Goal: Task Accomplishment & Management: Complete application form

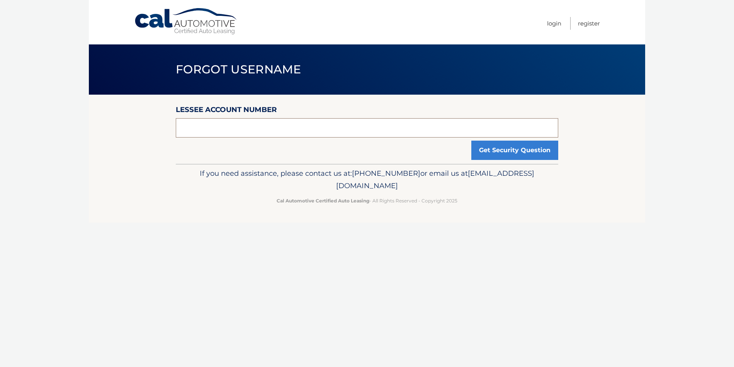
click at [189, 129] on input "text" at bounding box center [367, 127] width 382 height 19
type input "44455539094"
click at [493, 150] on button "Get Security Question" at bounding box center [514, 150] width 87 height 19
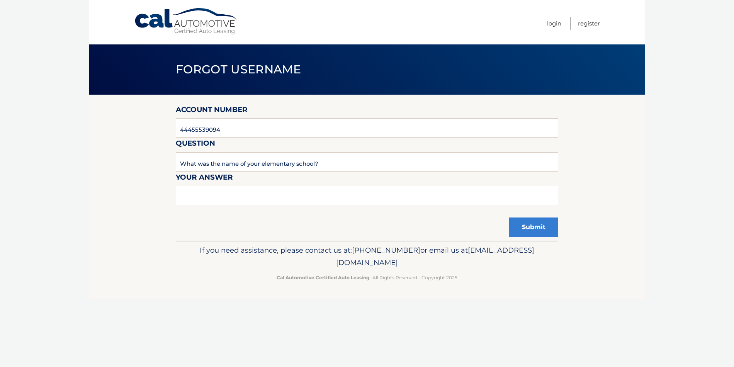
click at [188, 198] on input "text" at bounding box center [367, 195] width 382 height 19
type input "Franklin"
click at [531, 227] on button "Submit" at bounding box center [533, 226] width 49 height 19
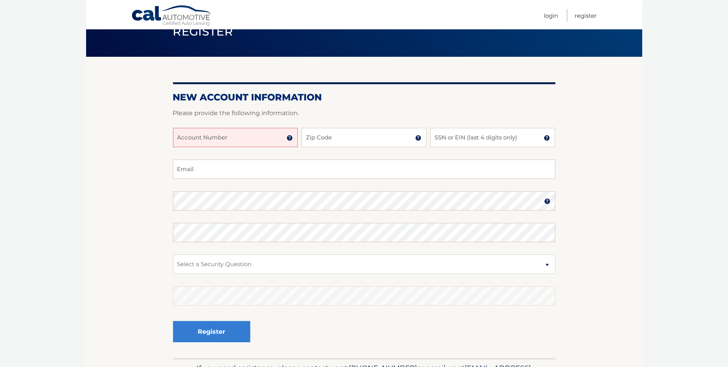
scroll to position [39, 0]
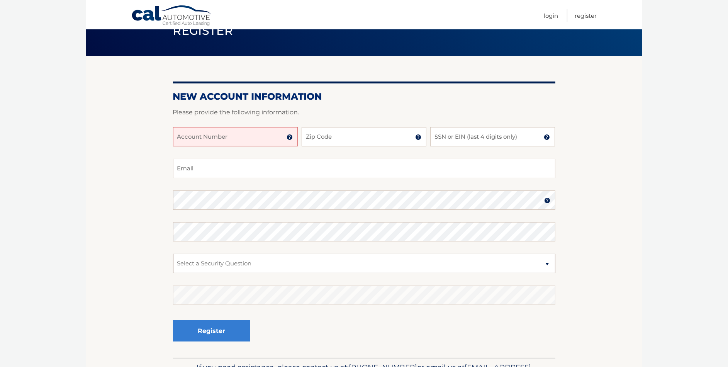
click at [546, 264] on select "Select a Security Question What was the name of your elementary school? What is…" at bounding box center [364, 263] width 382 height 19
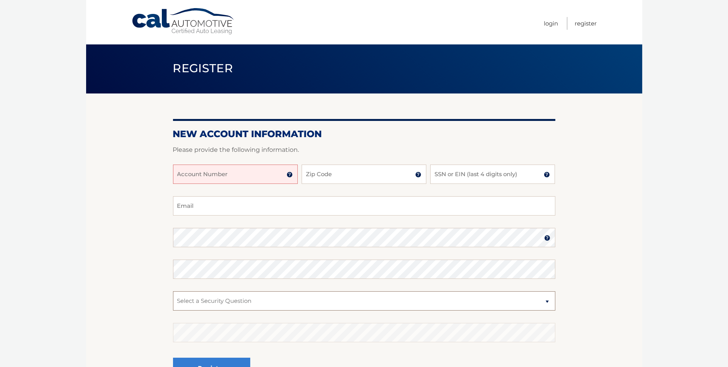
scroll to position [0, 0]
